Goal: Information Seeking & Learning: Learn about a topic

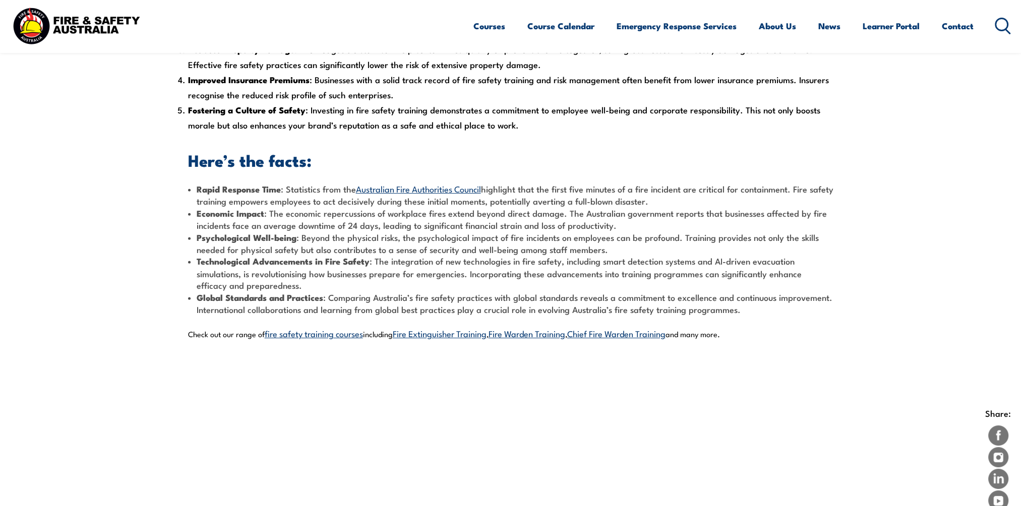
scroll to position [454, 0]
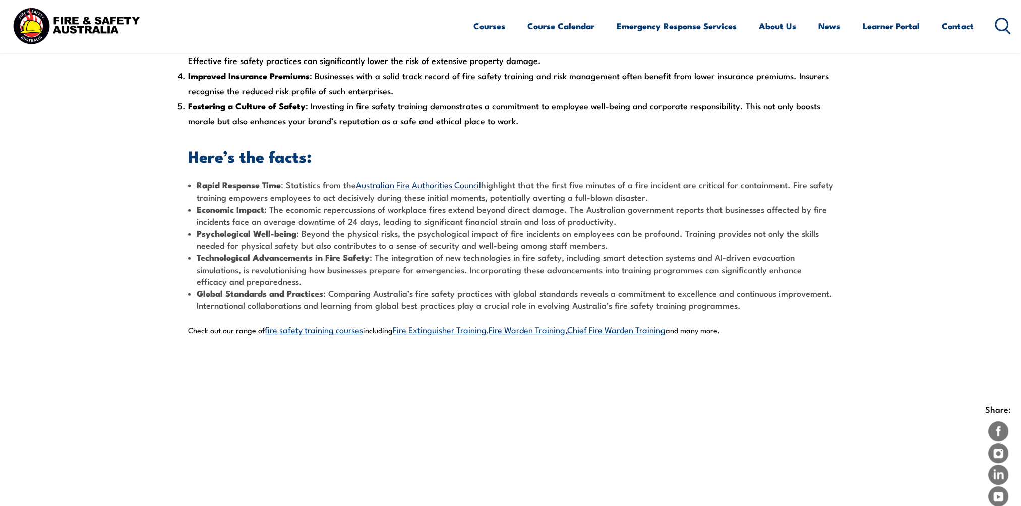
click at [312, 331] on link "fire safety training courses" at bounding box center [314, 329] width 98 height 12
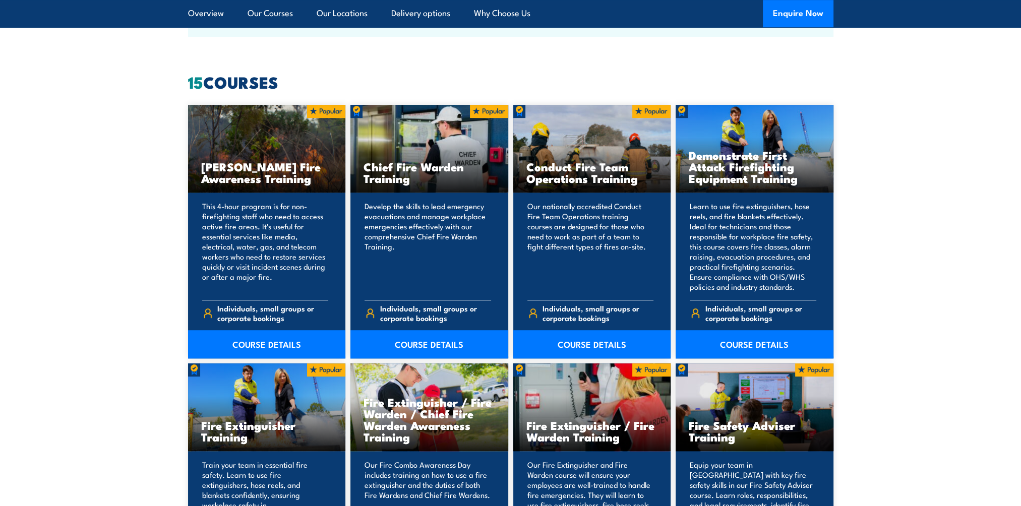
scroll to position [757, 0]
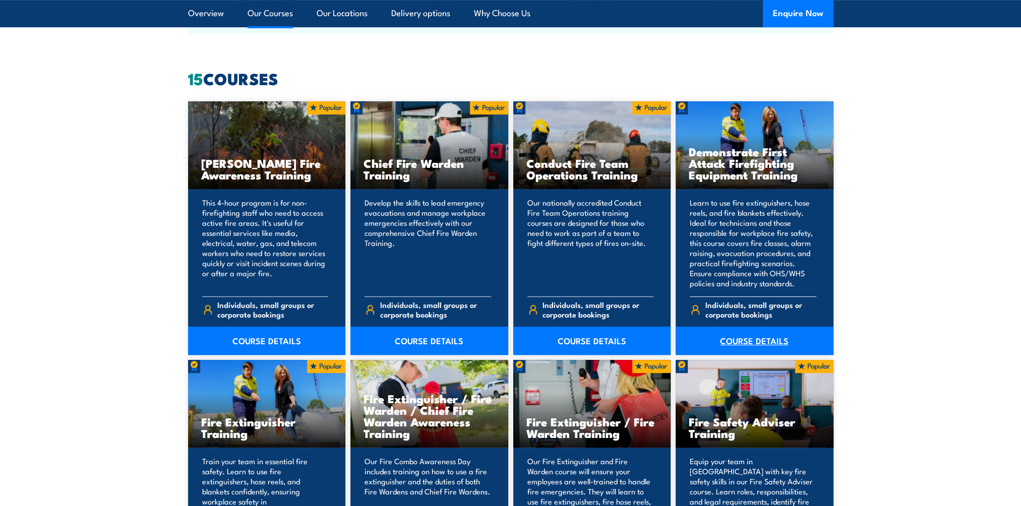
click at [744, 345] on link "COURSE DETAILS" at bounding box center [755, 341] width 158 height 28
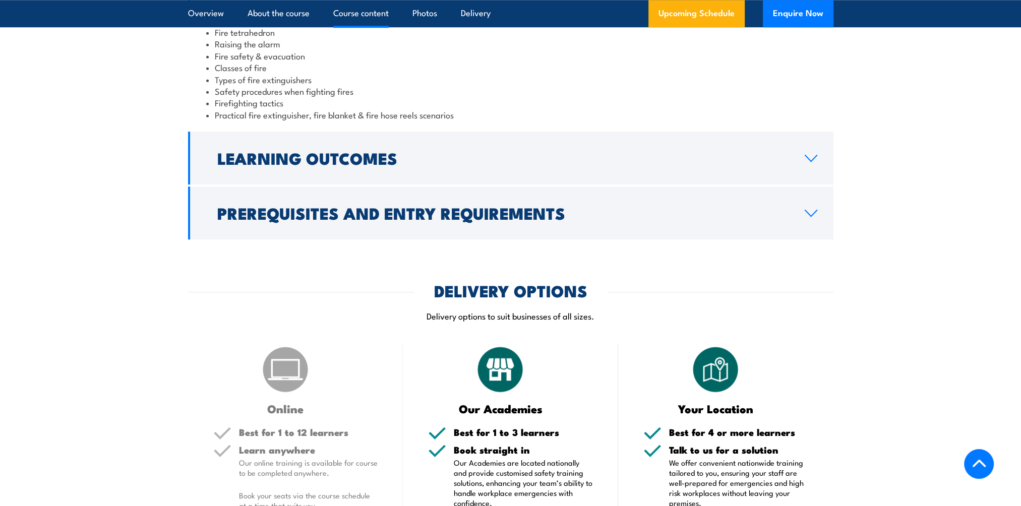
scroll to position [1160, 0]
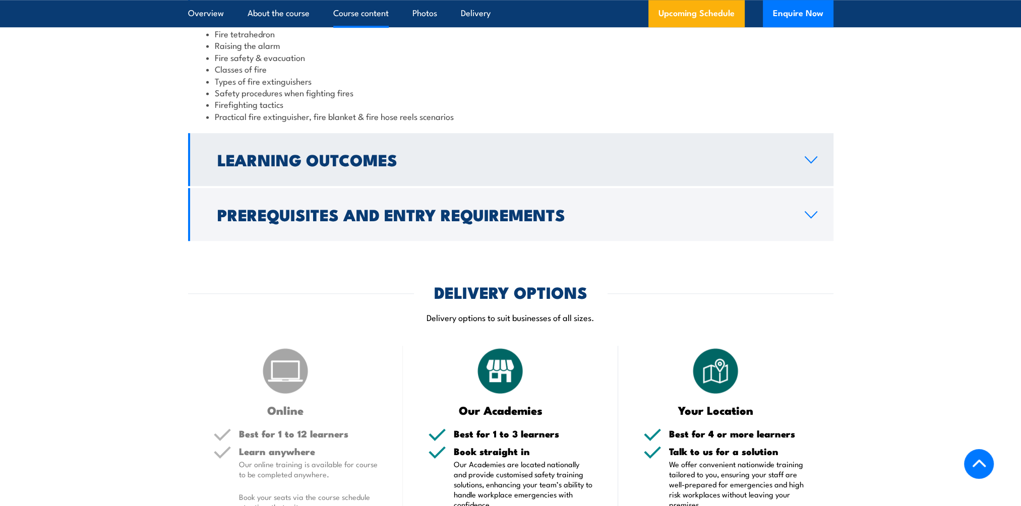
click at [649, 168] on link "Learning Outcomes" at bounding box center [511, 159] width 646 height 53
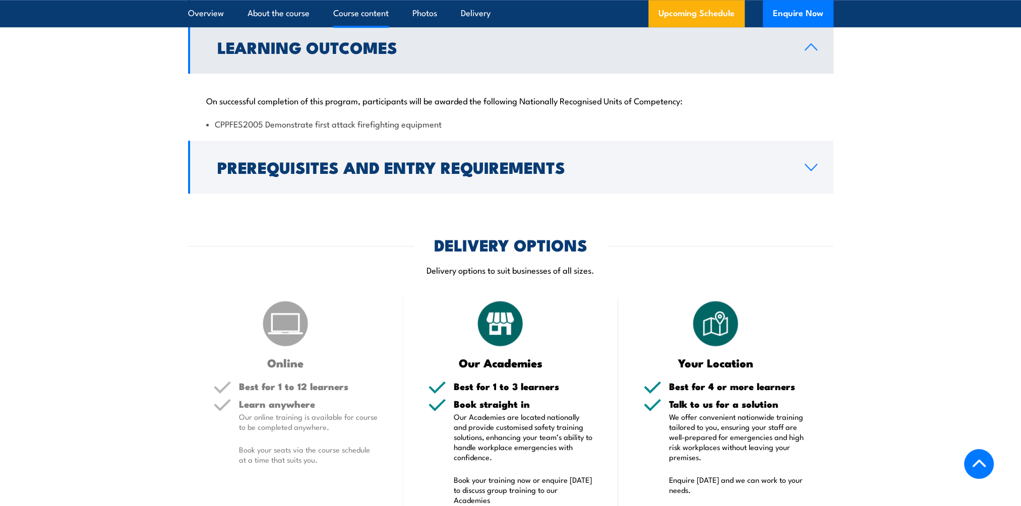
click at [649, 168] on h2 "Prerequisites and Entry Requirements" at bounding box center [502, 167] width 571 height 14
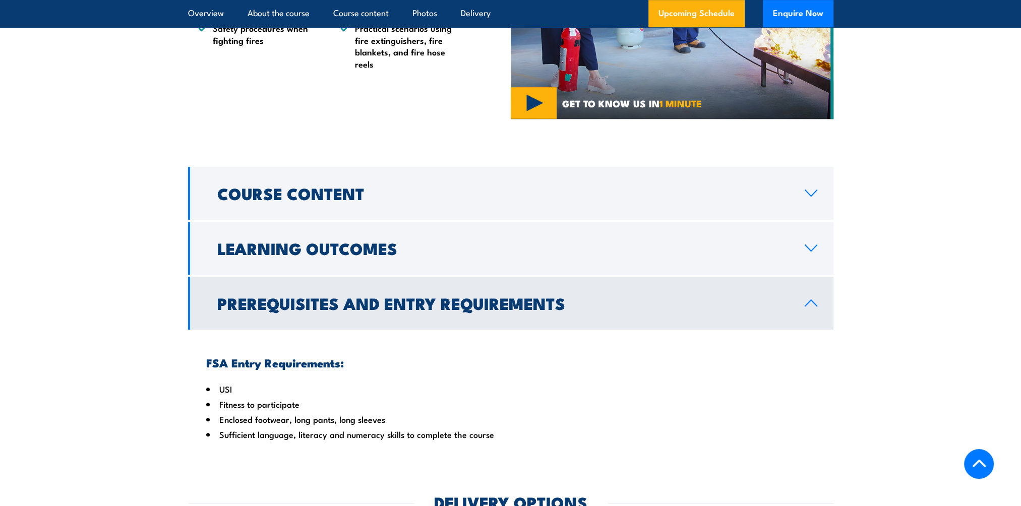
scroll to position [958, 0]
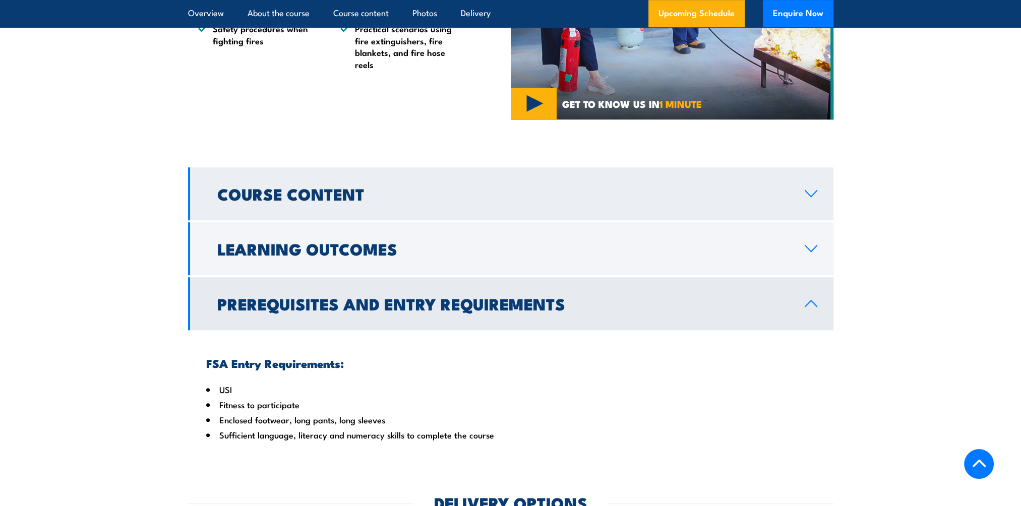
click at [658, 195] on h2 "Course Content" at bounding box center [502, 194] width 571 height 14
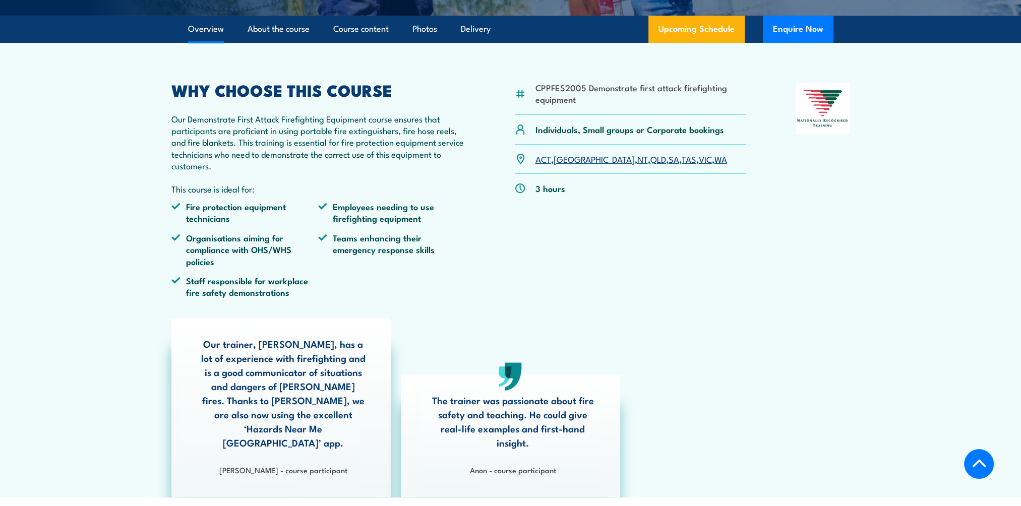
scroll to position [303, 0]
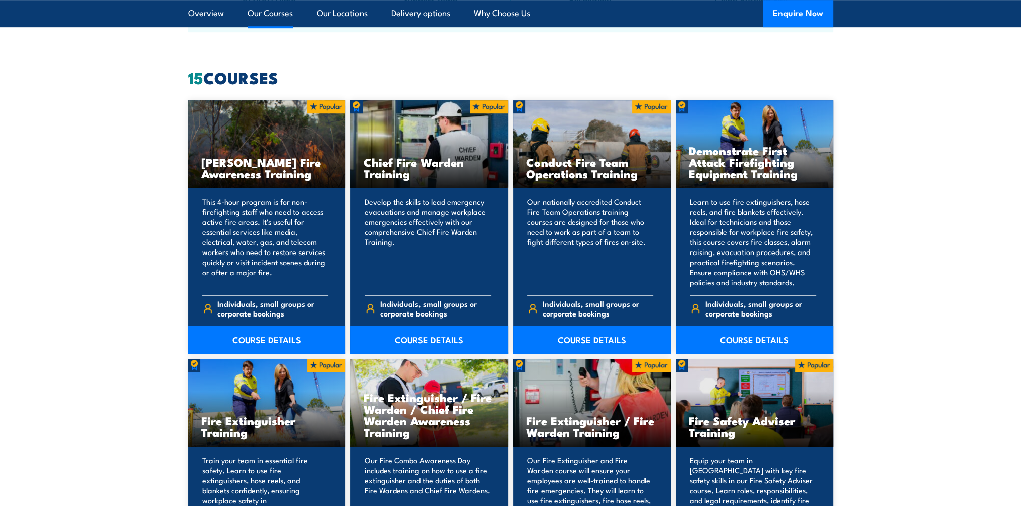
scroll to position [757, 0]
